Goal: Information Seeking & Learning: Find specific page/section

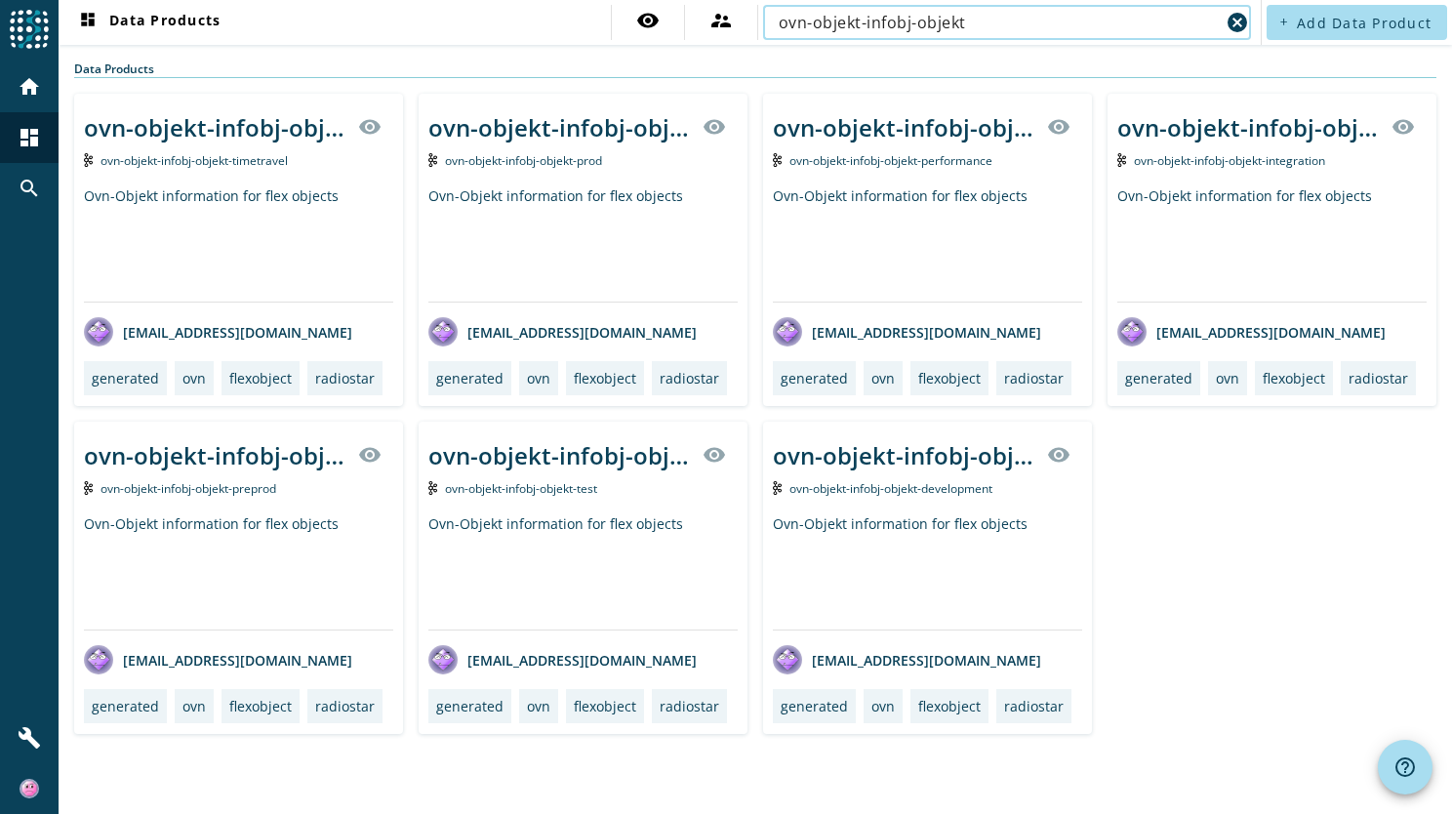
click at [1012, 24] on input "ovn-objekt-infobj-objekt" at bounding box center [999, 22] width 441 height 23
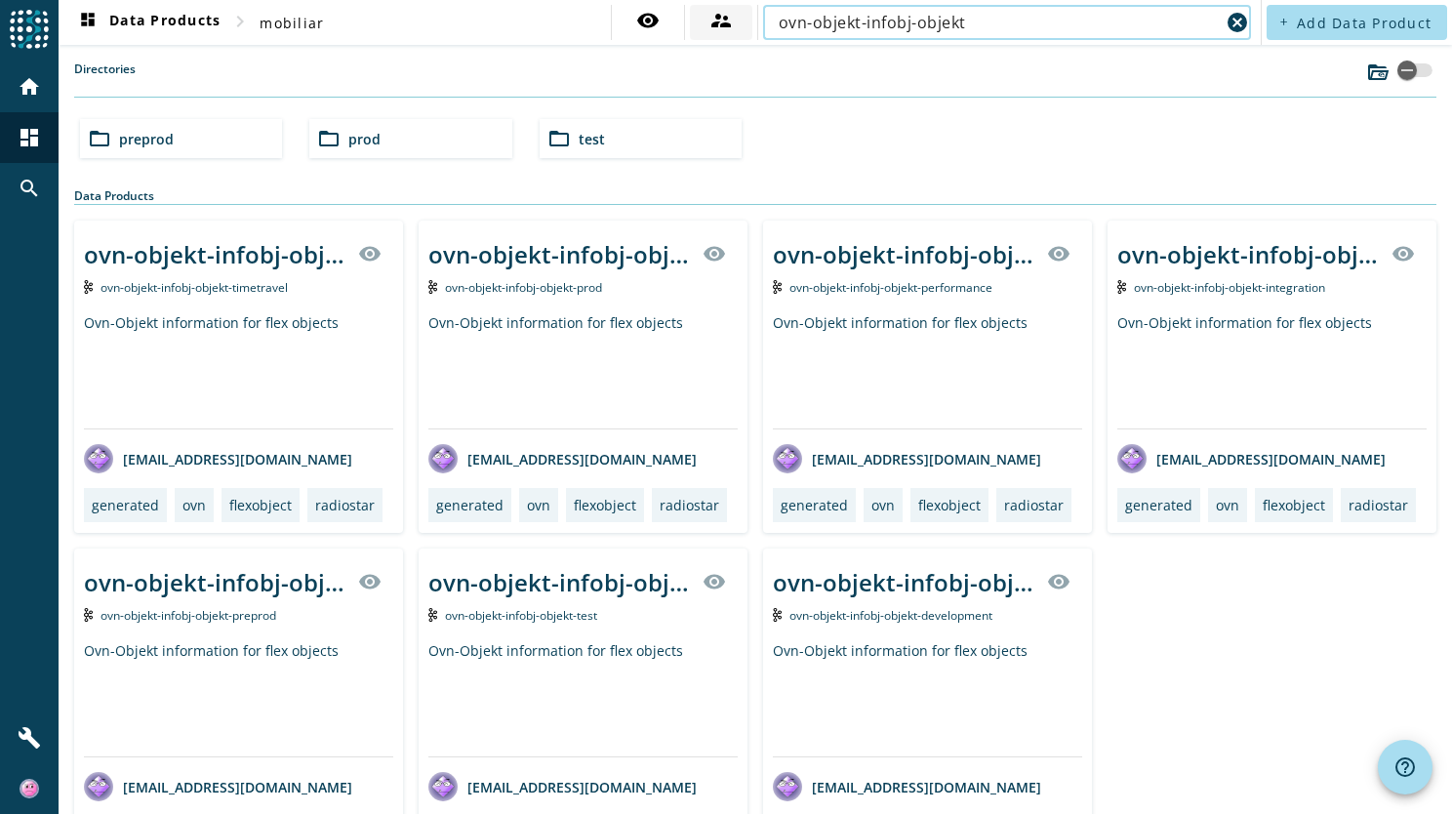
drag, startPoint x: 1011, startPoint y: 24, endPoint x: 714, endPoint y: 12, distance: 298.0
click at [714, 12] on div "visibility supervisor_account ovn-objekt-infobj-objekt cancel" at bounding box center [933, 22] width 645 height 35
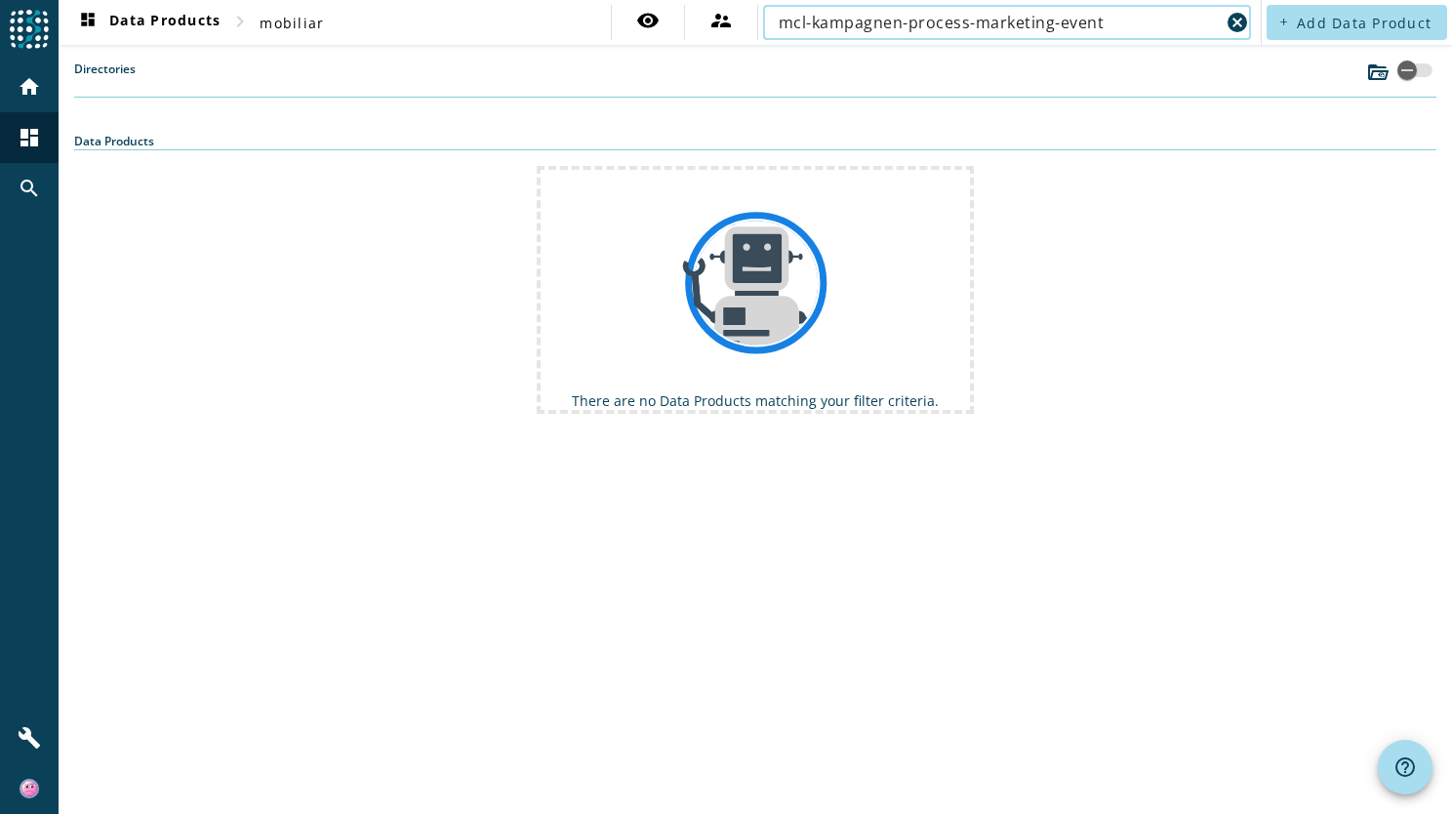
click at [912, 20] on input "mcl-kampagnen-process-marketing-event" at bounding box center [999, 22] width 441 height 23
click at [1066, 24] on input "mcl-kampagnen-process-marketing-event" at bounding box center [999, 22] width 441 height 23
click at [1064, 22] on input "mcl-kampagnen-process-marketing-event" at bounding box center [999, 22] width 441 height 23
click at [1060, 21] on input "mcl-kampagnen-process-marketing-event" at bounding box center [999, 22] width 441 height 23
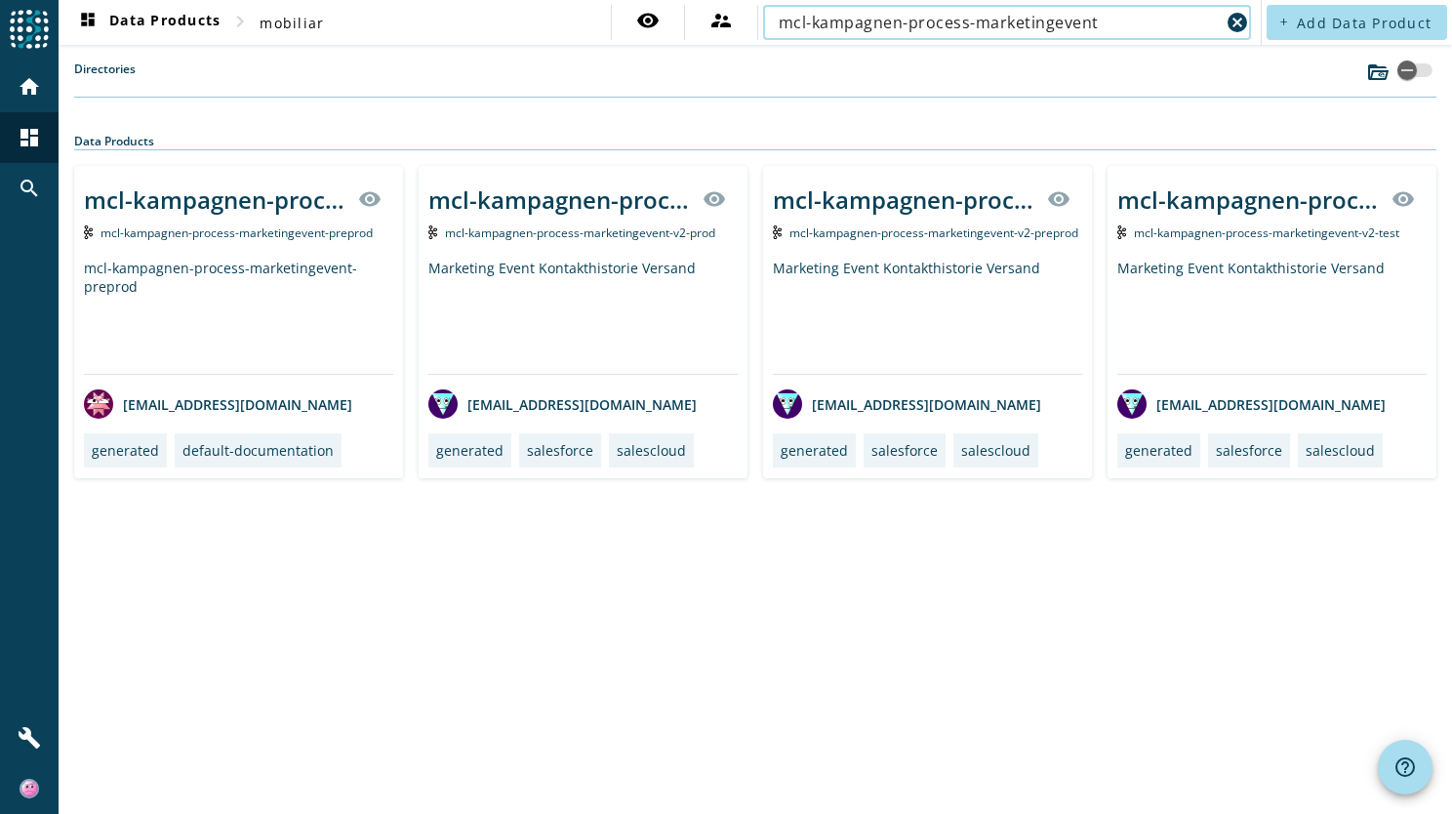
type input "mcl-kampagnen-process-marketingevent"
